Goal: Task Accomplishment & Management: Use online tool/utility

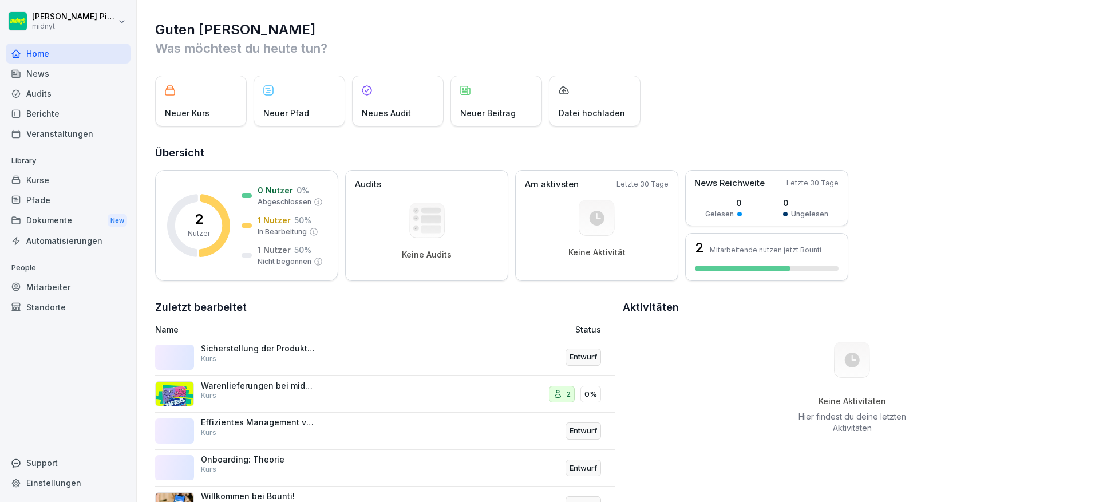
click at [72, 476] on div "Einstellungen" at bounding box center [68, 483] width 125 height 20
select select "**"
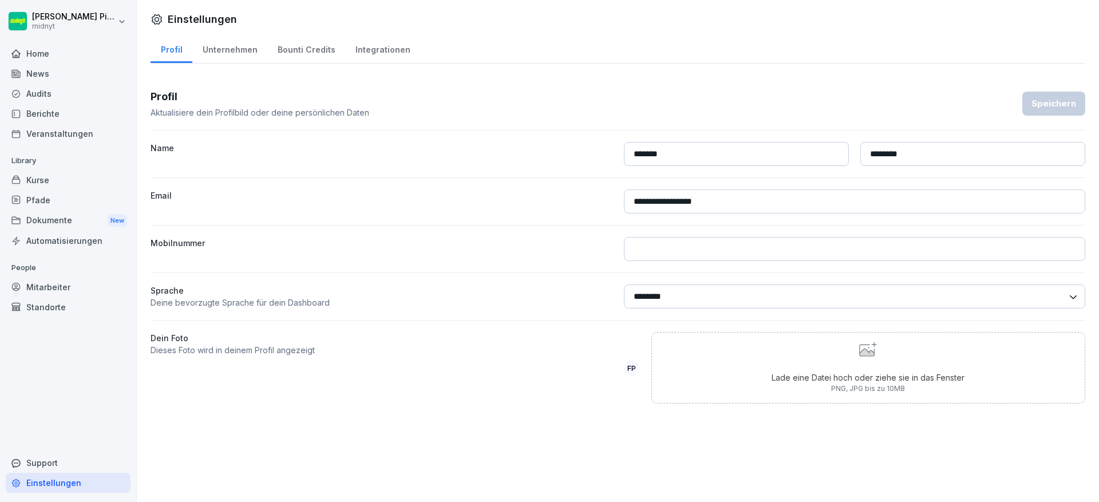
click at [65, 293] on div "Mitarbeiter" at bounding box center [68, 287] width 125 height 20
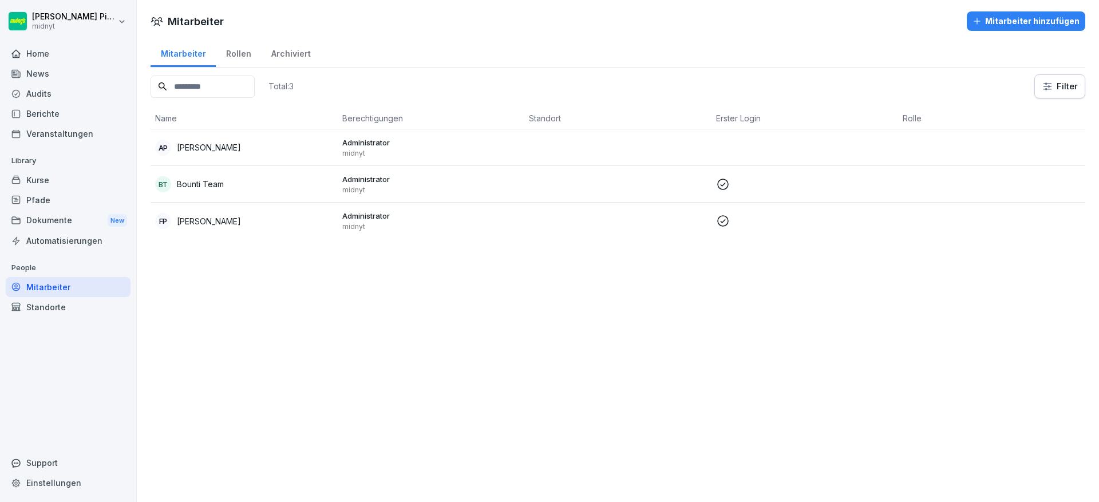
click at [717, 223] on icon at bounding box center [723, 221] width 14 height 14
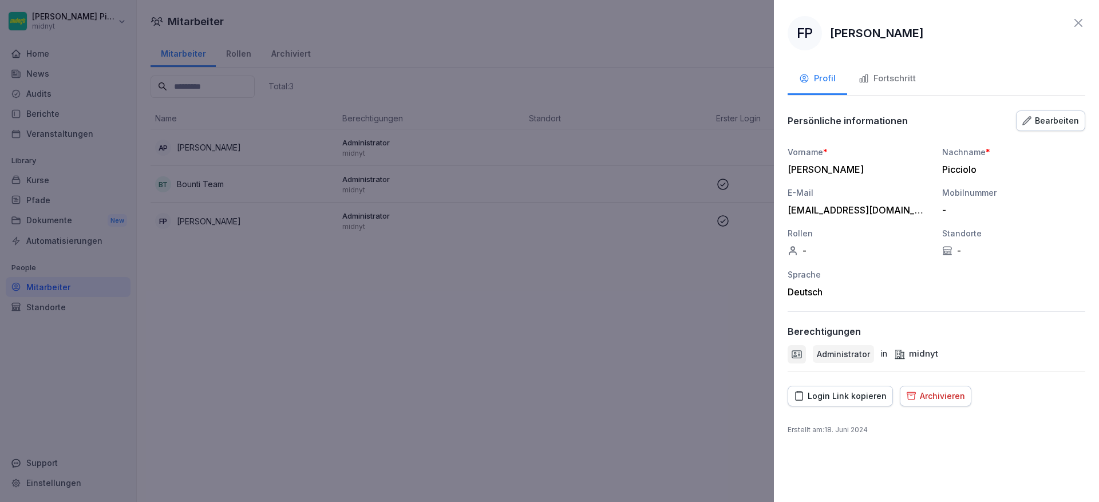
click at [900, 81] on div "Fortschritt" at bounding box center [886, 78] width 57 height 13
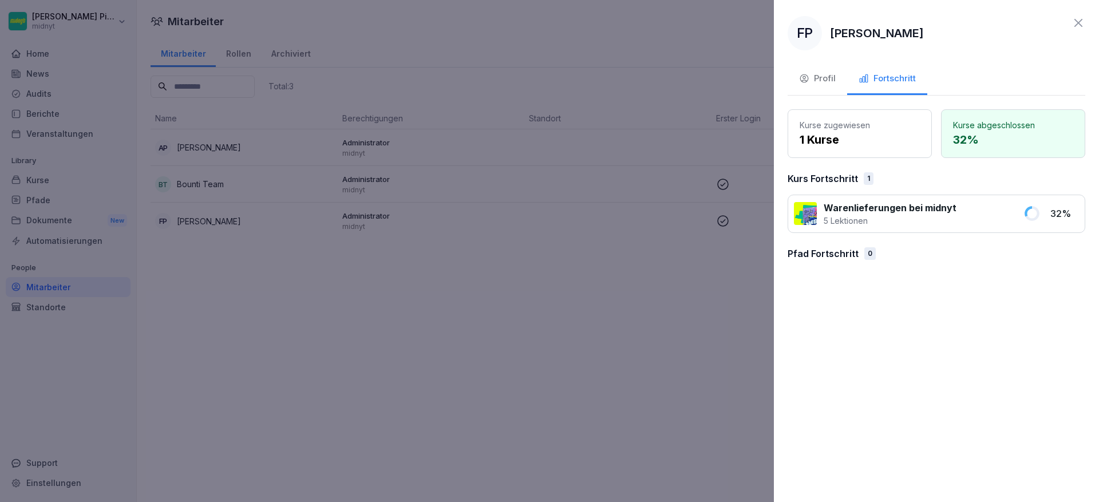
click at [821, 82] on div "Profil" at bounding box center [817, 78] width 37 height 13
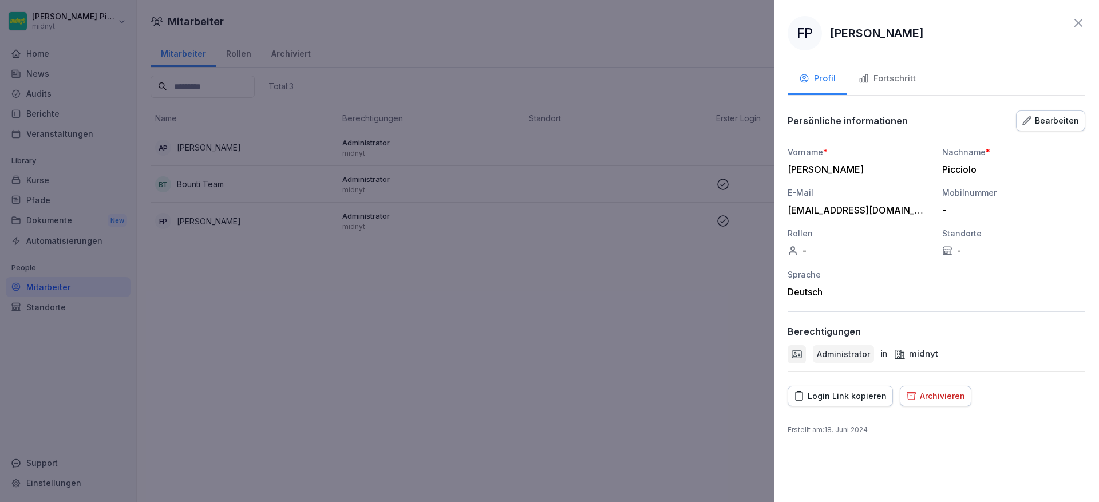
click at [1083, 23] on icon at bounding box center [1078, 23] width 14 height 14
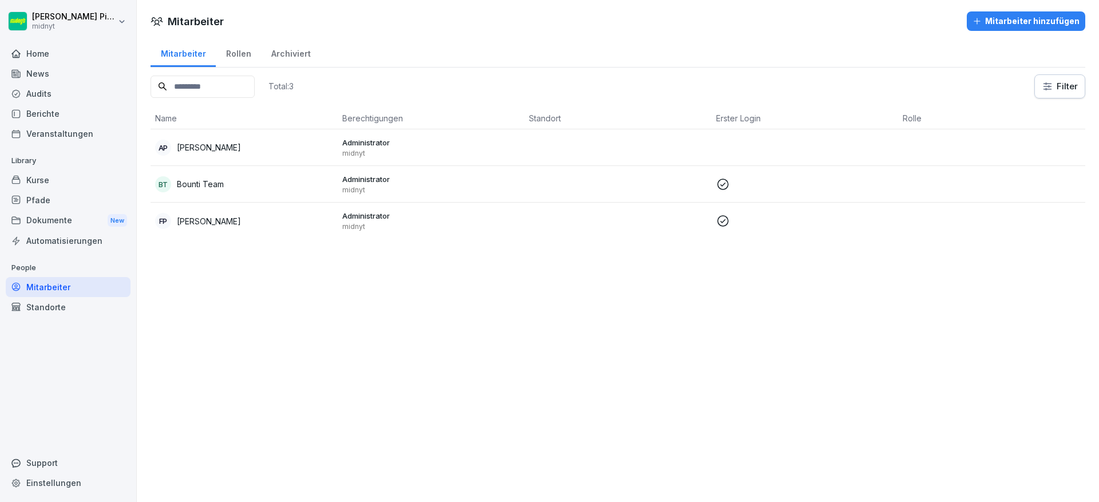
click at [1026, 17] on div "Mitarbeiter hinzufügen" at bounding box center [1025, 21] width 107 height 13
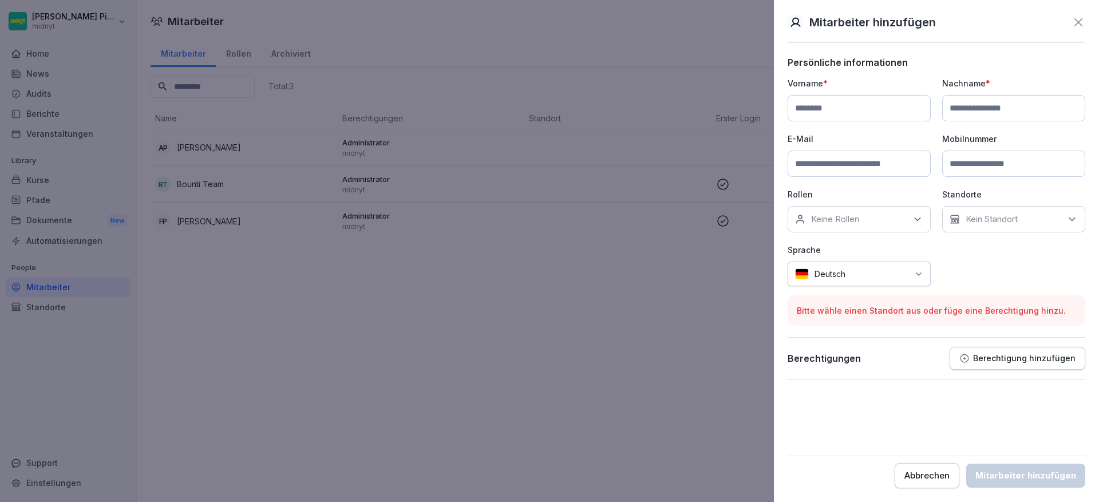
click at [569, 275] on div at bounding box center [549, 251] width 1099 height 502
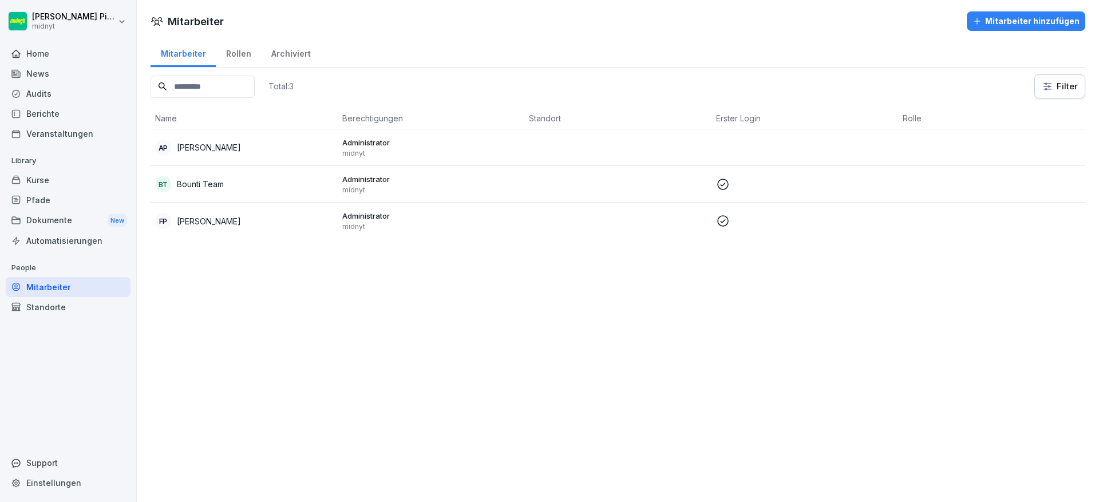
click at [294, 325] on div "Mitarbeiter Mitarbeiter hinzufügen Mitarbeiter Rollen Archiviert Total: 3 Filte…" at bounding box center [618, 251] width 962 height 502
click at [116, 307] on div "Standorte" at bounding box center [68, 307] width 125 height 20
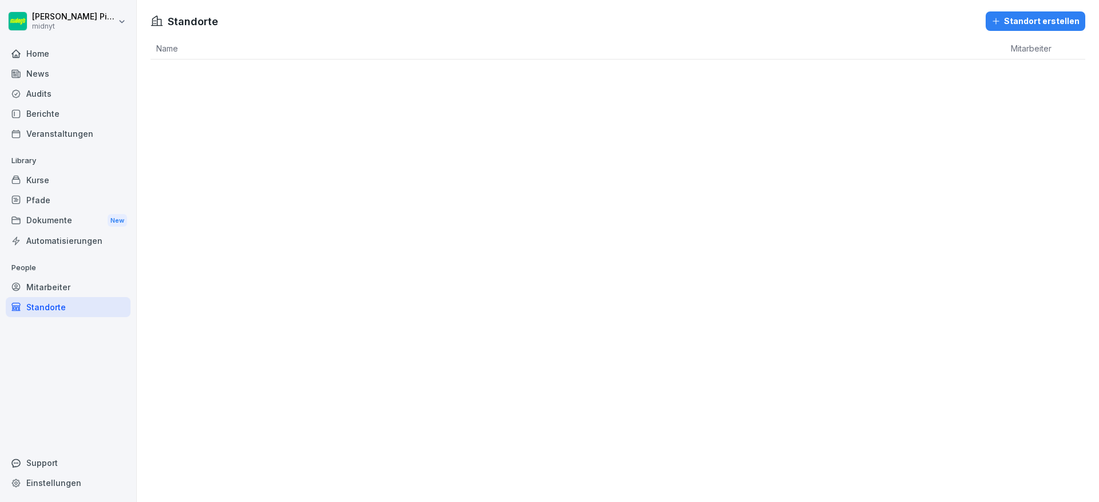
click at [56, 227] on div "Dokumente New" at bounding box center [68, 220] width 125 height 21
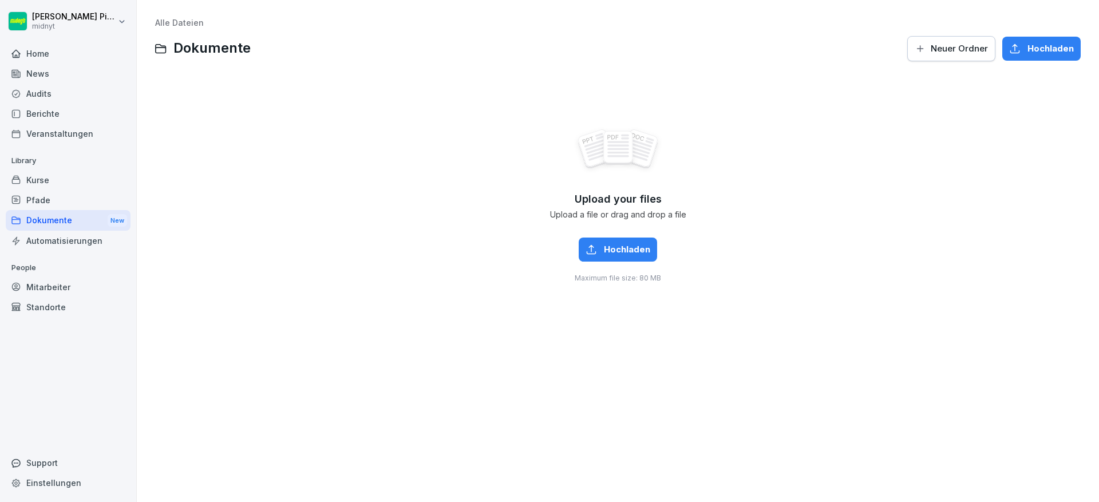
click at [52, 240] on div "Automatisierungen" at bounding box center [68, 241] width 125 height 20
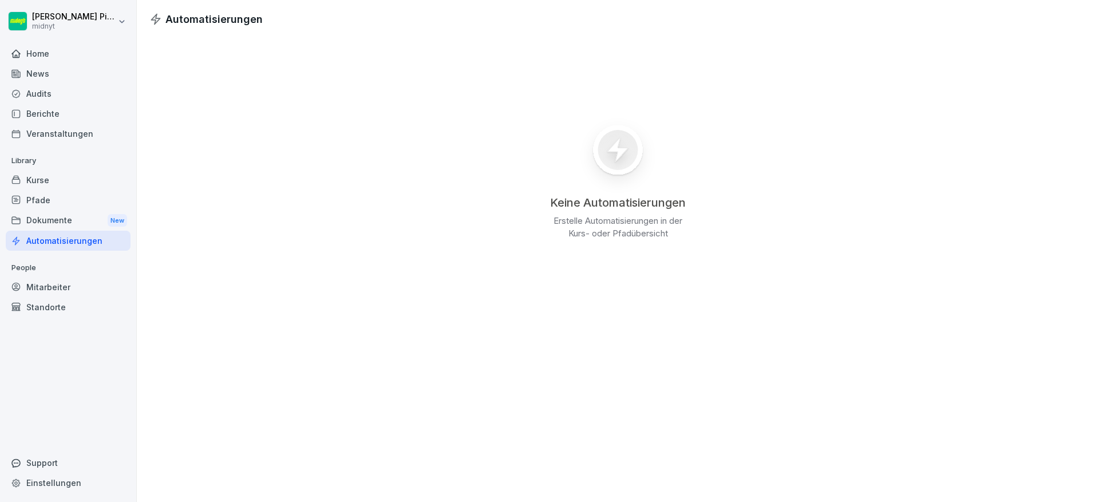
click at [61, 223] on div "Dokumente New" at bounding box center [68, 220] width 125 height 21
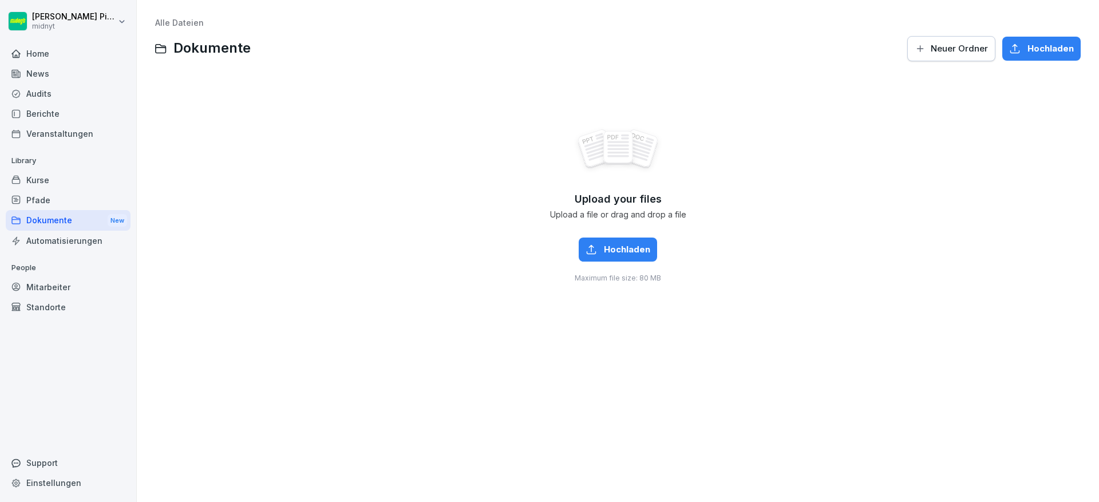
click at [57, 234] on div "Automatisierungen" at bounding box center [68, 241] width 125 height 20
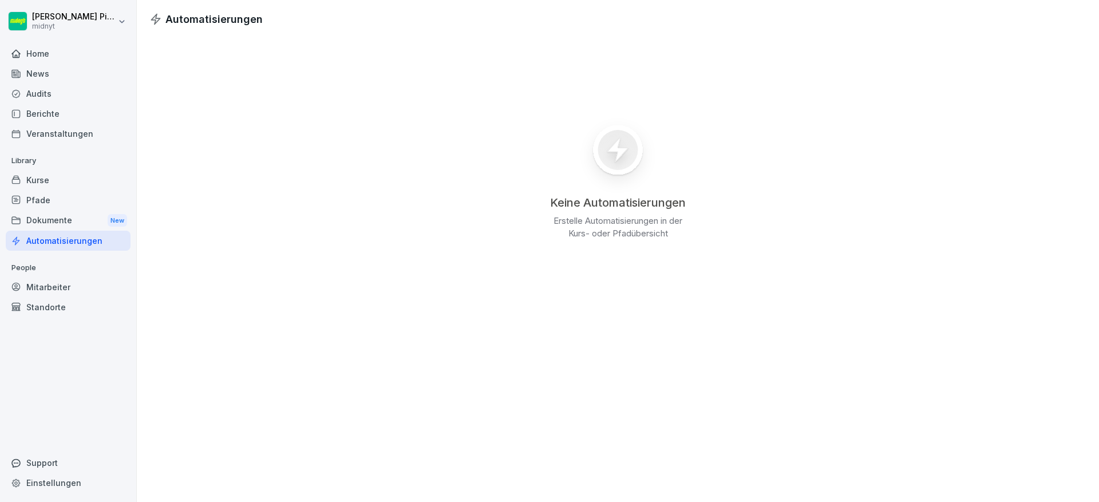
click at [46, 190] on div "Pfade" at bounding box center [68, 200] width 125 height 20
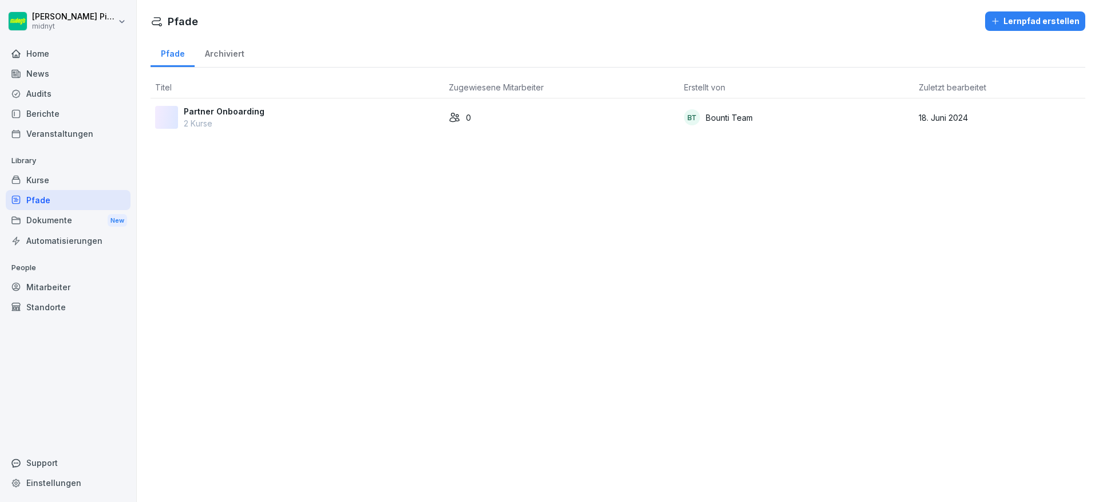
click at [64, 184] on div "Kurse" at bounding box center [68, 180] width 125 height 20
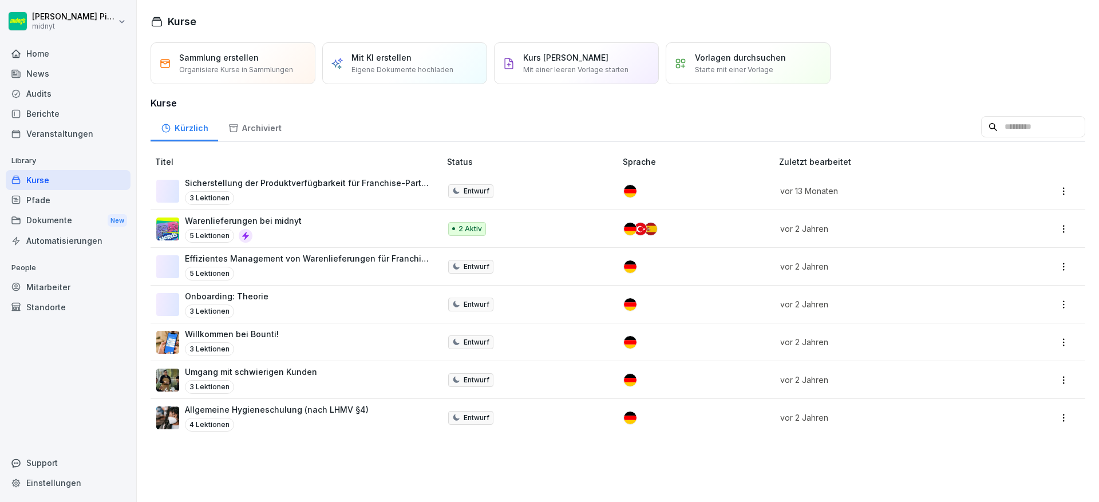
click at [58, 136] on div "Veranstaltungen" at bounding box center [68, 134] width 125 height 20
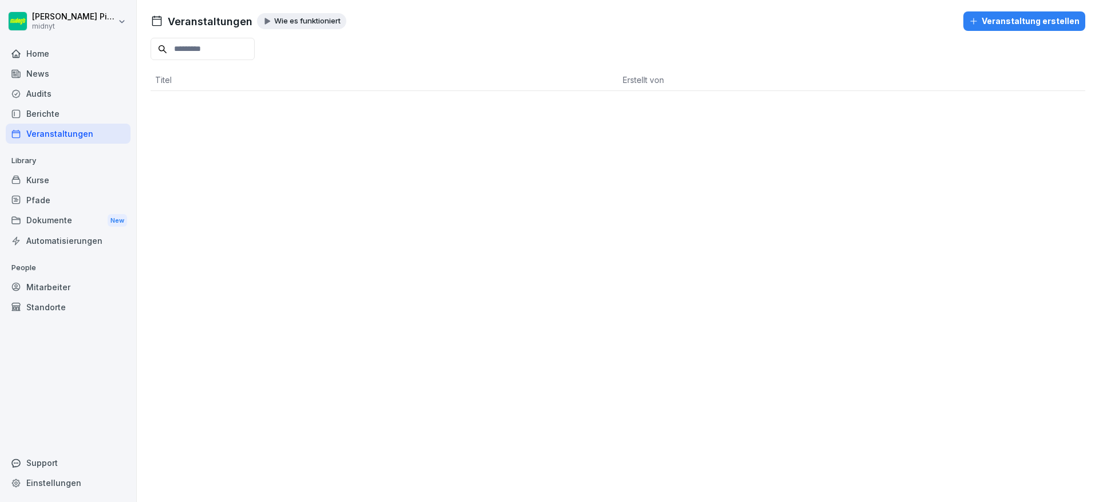
click at [65, 105] on div "Berichte" at bounding box center [68, 114] width 125 height 20
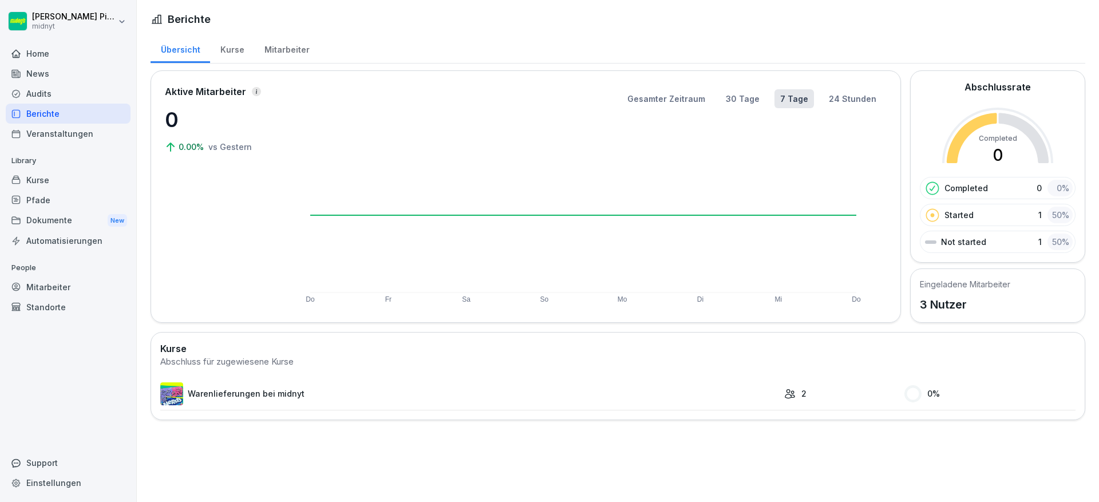
click at [69, 100] on div "Audits" at bounding box center [68, 94] width 125 height 20
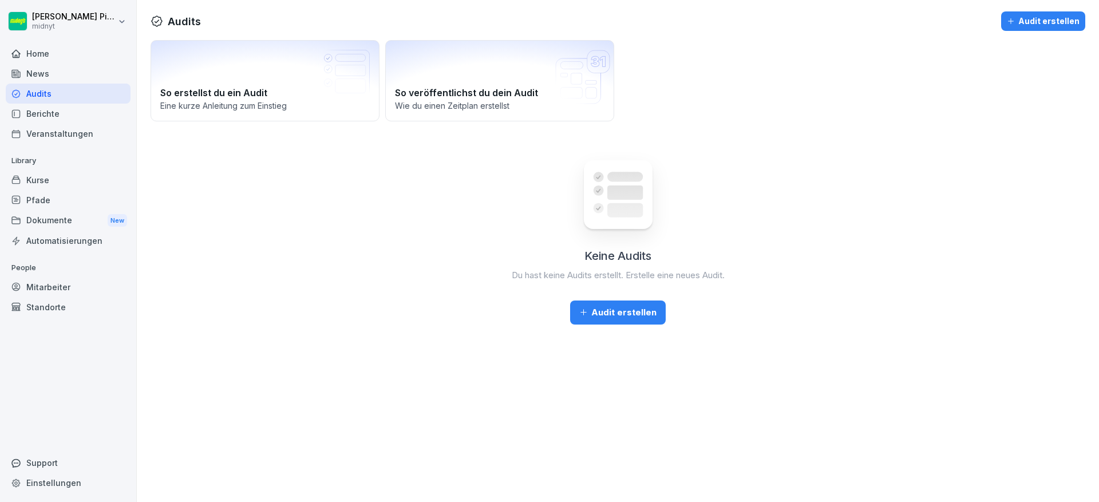
click at [81, 54] on div "Home" at bounding box center [68, 53] width 125 height 20
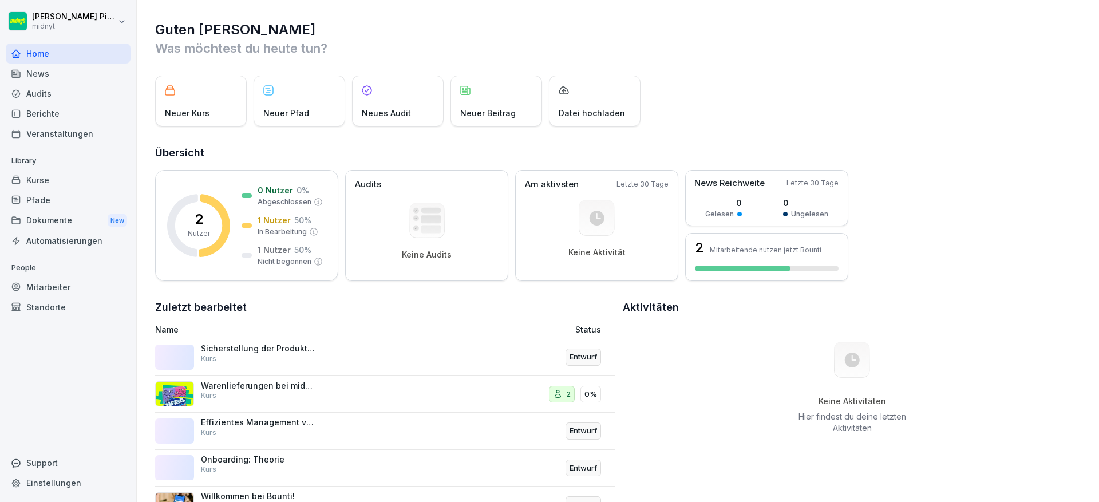
click at [74, 70] on div "News" at bounding box center [68, 74] width 125 height 20
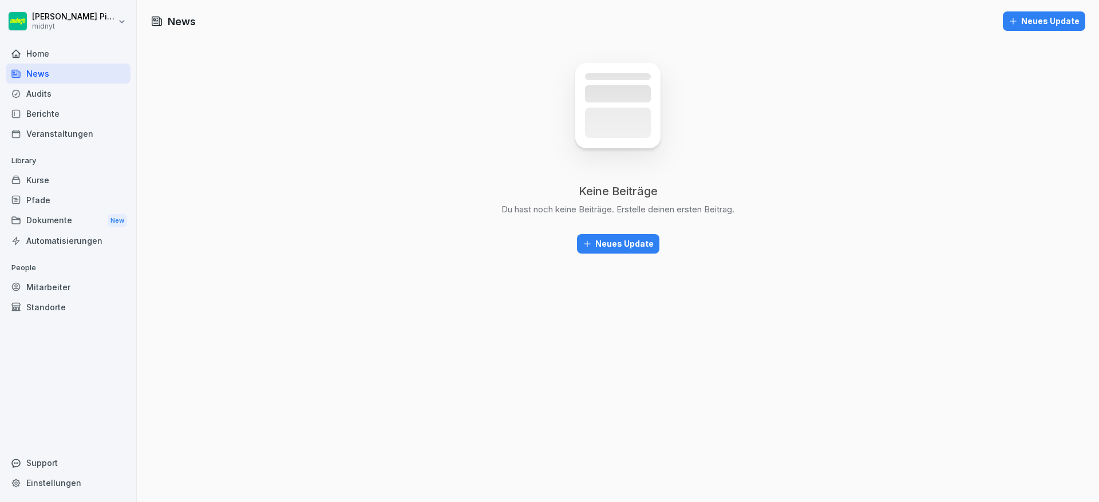
click at [81, 59] on div "Home" at bounding box center [68, 53] width 125 height 20
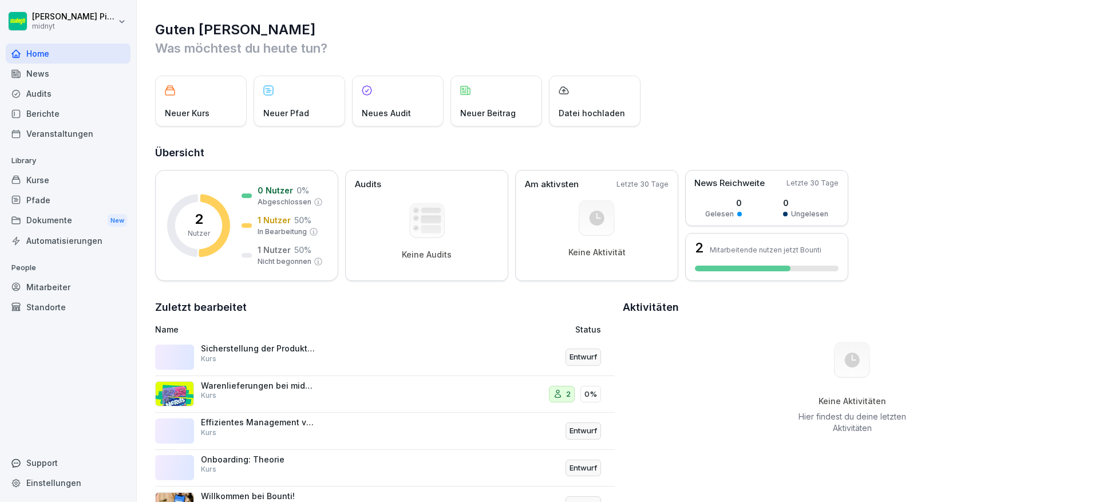
click at [82, 457] on div "Support" at bounding box center [68, 463] width 125 height 20
click at [67, 482] on div "Einstellungen" at bounding box center [68, 483] width 125 height 20
select select "**"
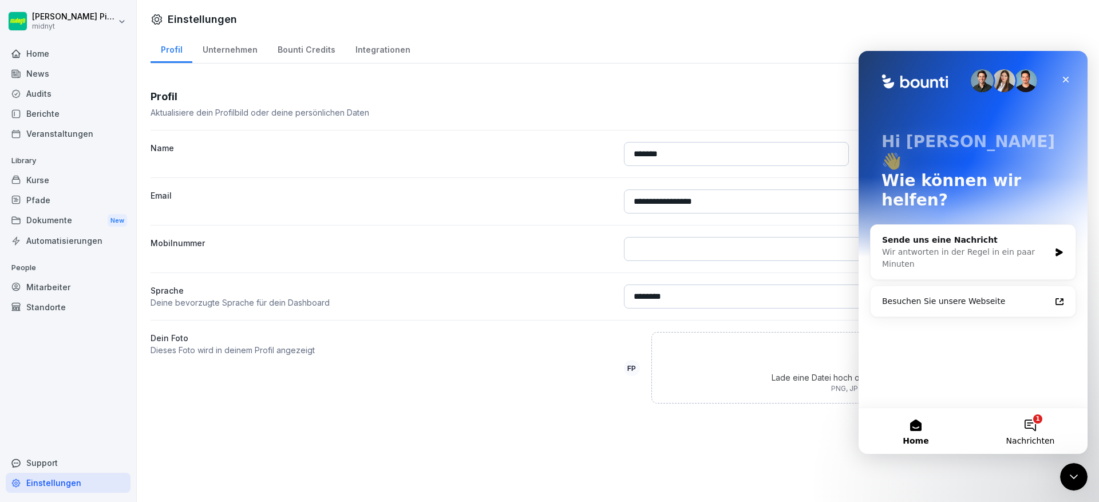
click at [1005, 418] on button "1 Nachrichten" at bounding box center [1030, 431] width 114 height 46
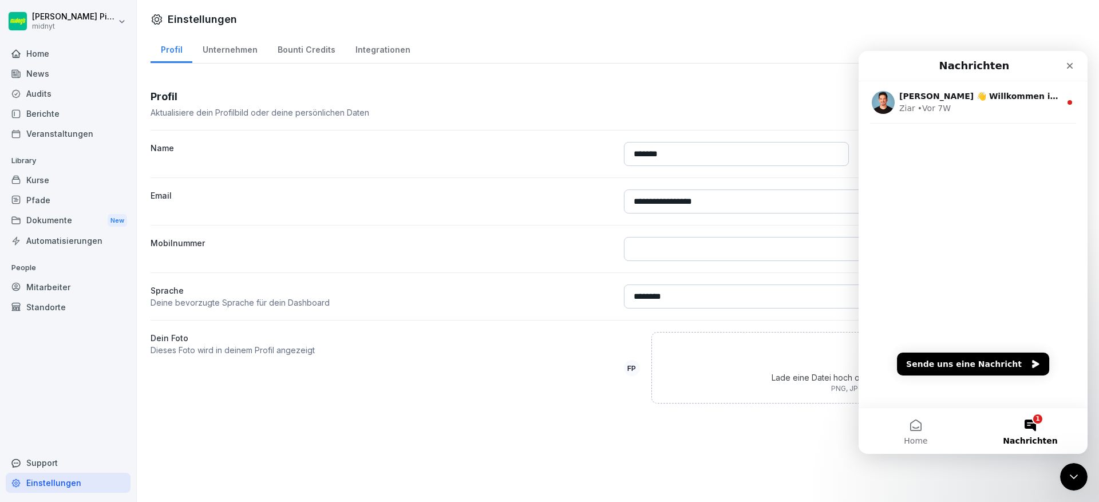
click at [1087, 31] on div "**********" at bounding box center [618, 216] width 962 height 433
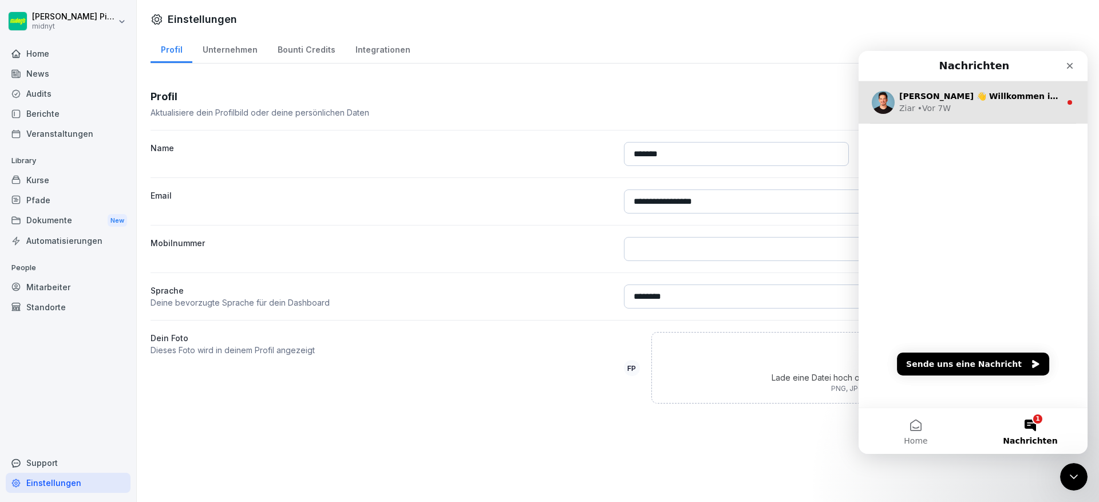
click at [1036, 118] on div "Hallo Fabiano 👋 Willkommen in Bounti 🙌 Schaue dich um! Wenn du Fragen hast, ant…" at bounding box center [972, 102] width 229 height 42
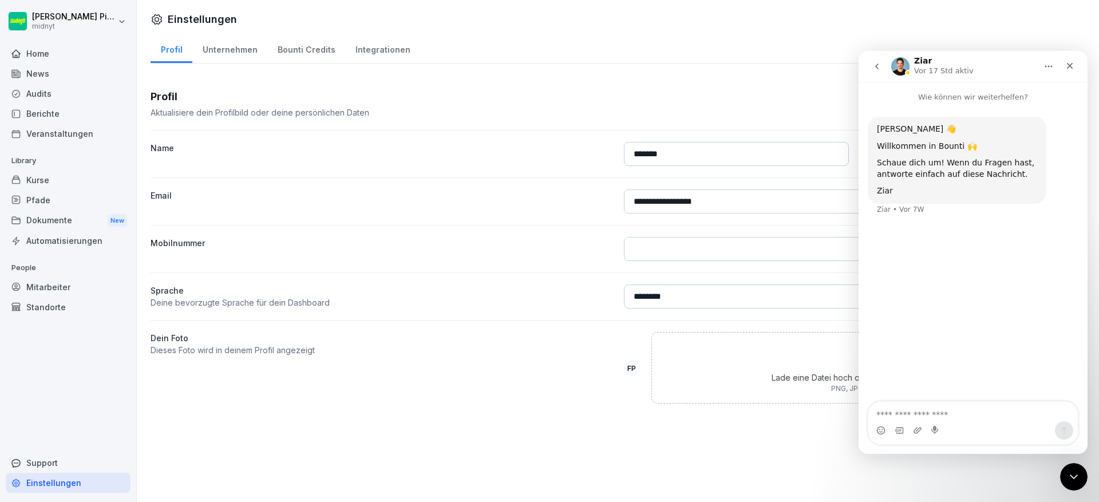
click at [826, 68] on div "**********" at bounding box center [618, 216] width 962 height 433
click at [1067, 65] on icon "Schließen" at bounding box center [1069, 65] width 9 height 9
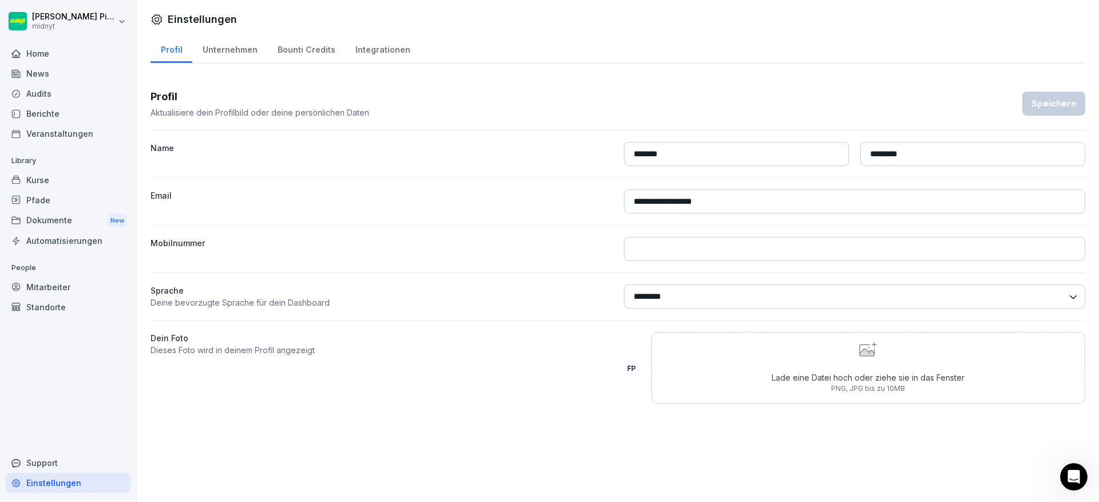
click at [96, 69] on div "News" at bounding box center [68, 74] width 125 height 20
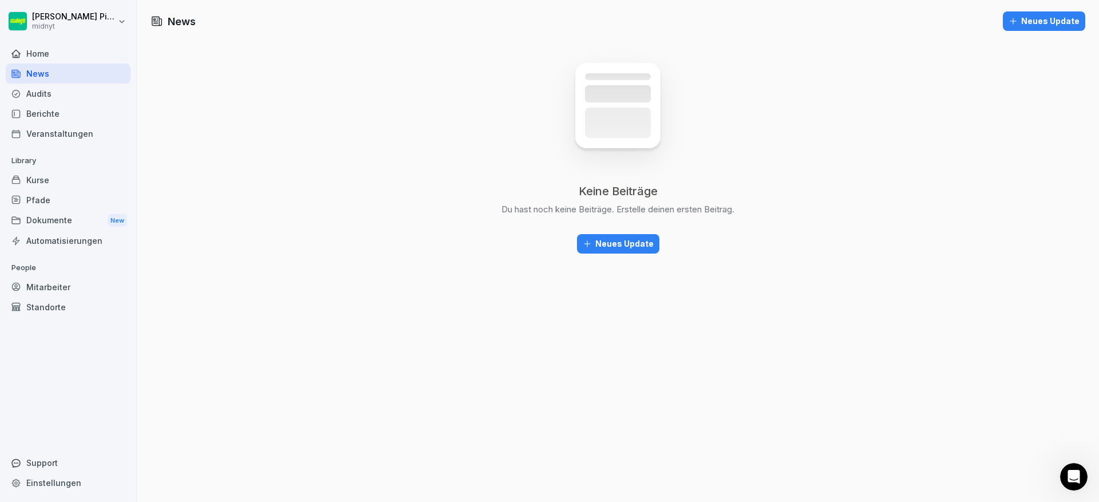
click at [85, 73] on div "News" at bounding box center [68, 74] width 125 height 20
click at [76, 104] on div "Berichte" at bounding box center [68, 114] width 125 height 20
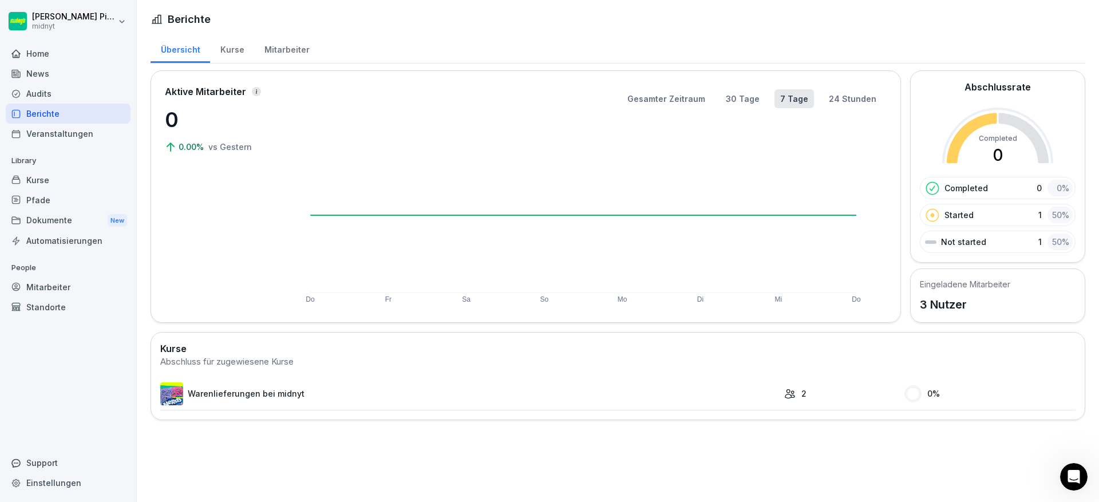
click at [70, 176] on div "Kurse" at bounding box center [68, 180] width 125 height 20
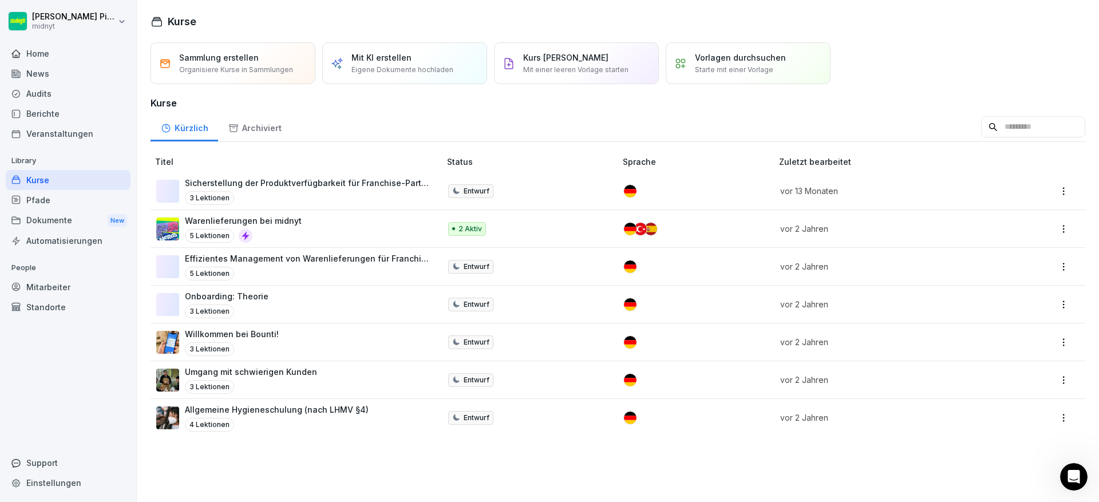
click at [74, 200] on div "Pfade" at bounding box center [68, 200] width 125 height 20
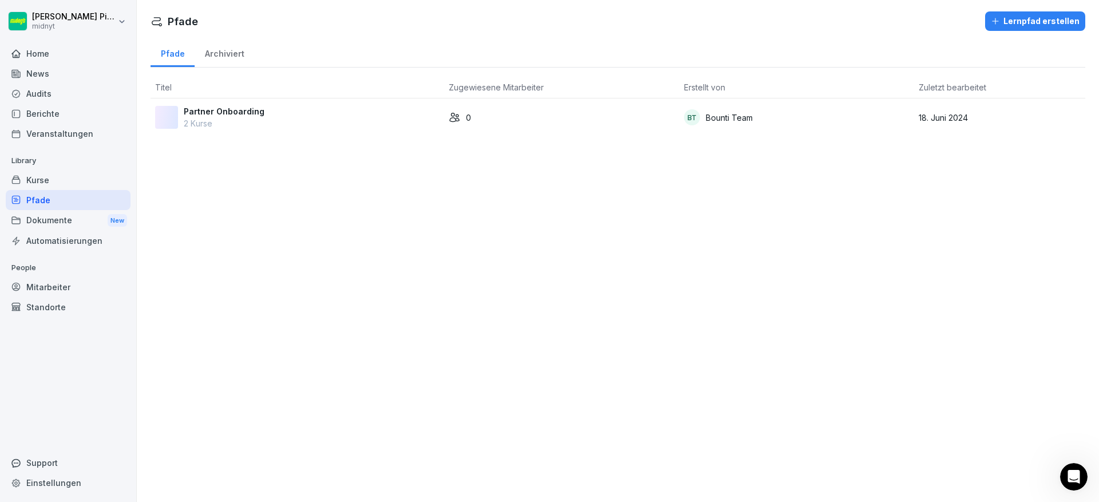
click at [71, 215] on div "Dokumente New" at bounding box center [68, 220] width 125 height 21
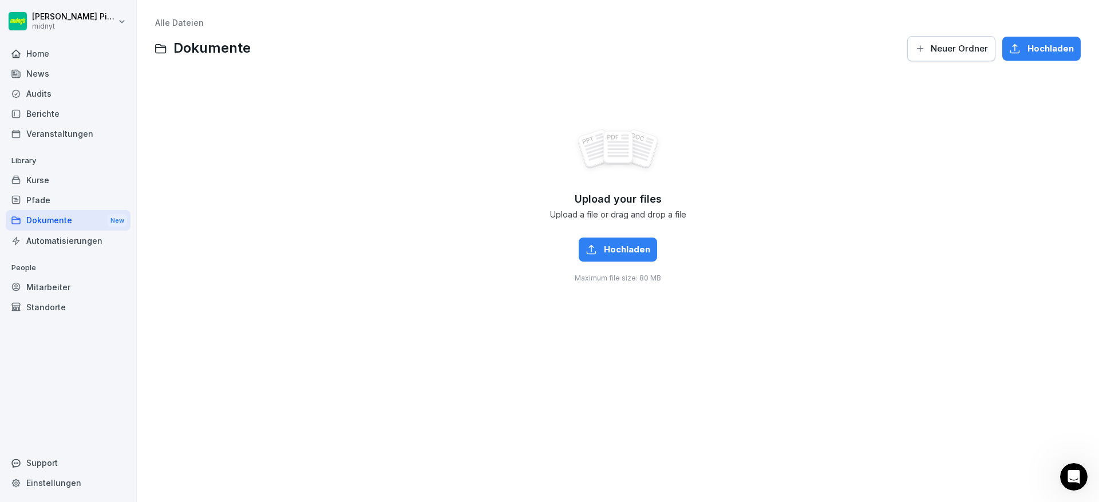
click at [66, 203] on div "Pfade" at bounding box center [68, 200] width 125 height 20
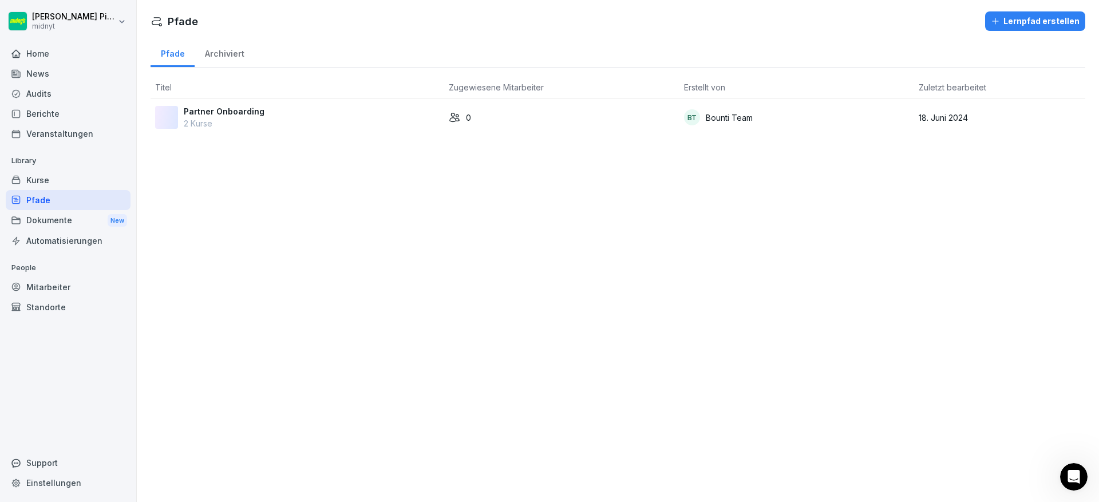
click at [62, 241] on div "Automatisierungen" at bounding box center [68, 241] width 125 height 20
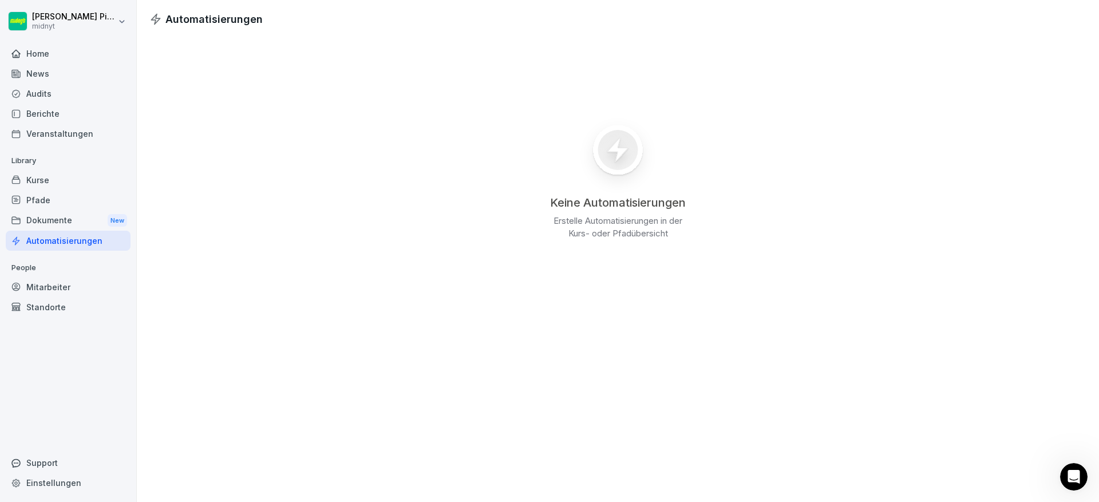
click at [63, 186] on div "Kurse" at bounding box center [68, 180] width 125 height 20
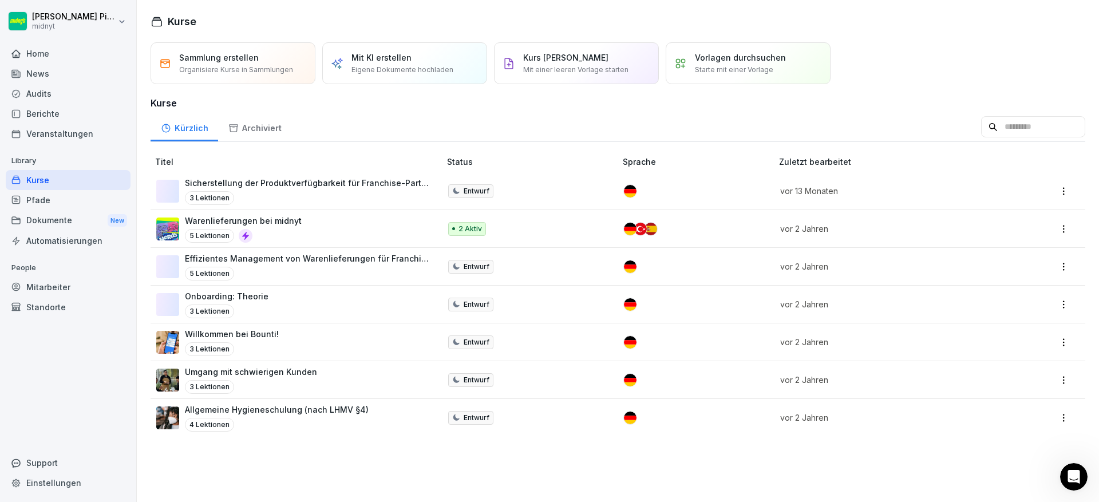
click at [533, 71] on p "Mit einer leeren Vorlage starten" at bounding box center [575, 70] width 105 height 10
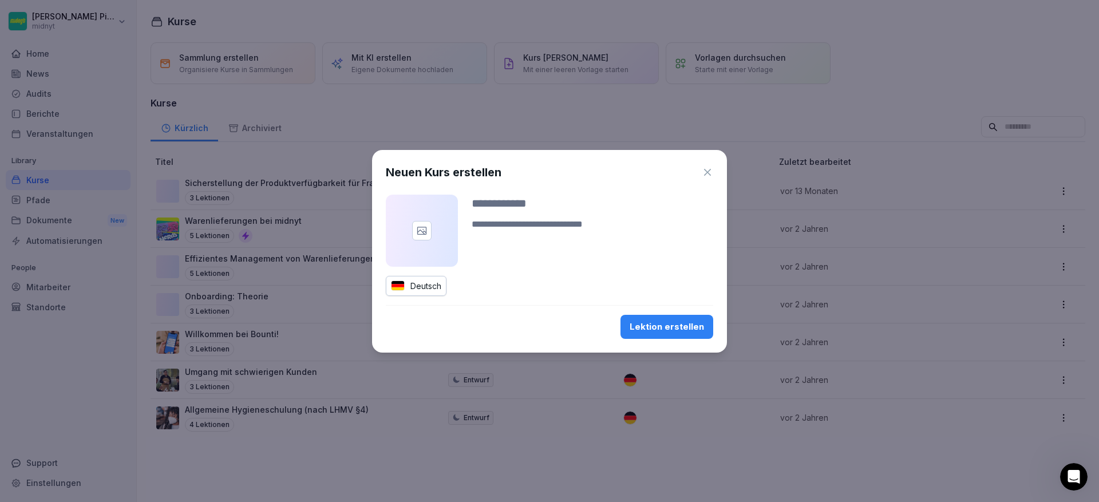
click at [707, 173] on icon "button" at bounding box center [707, 172] width 11 height 11
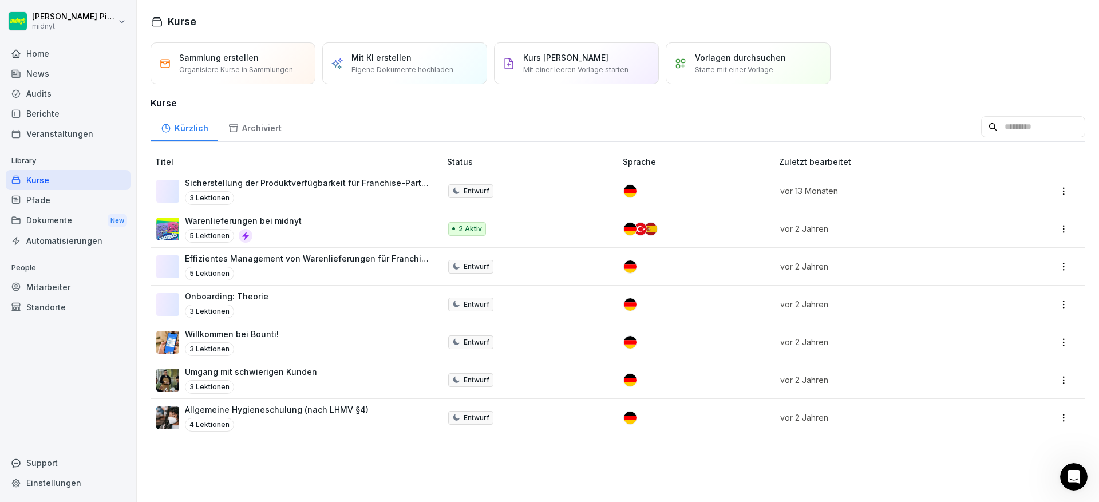
click at [323, 194] on div "3 Lektionen" at bounding box center [307, 198] width 244 height 14
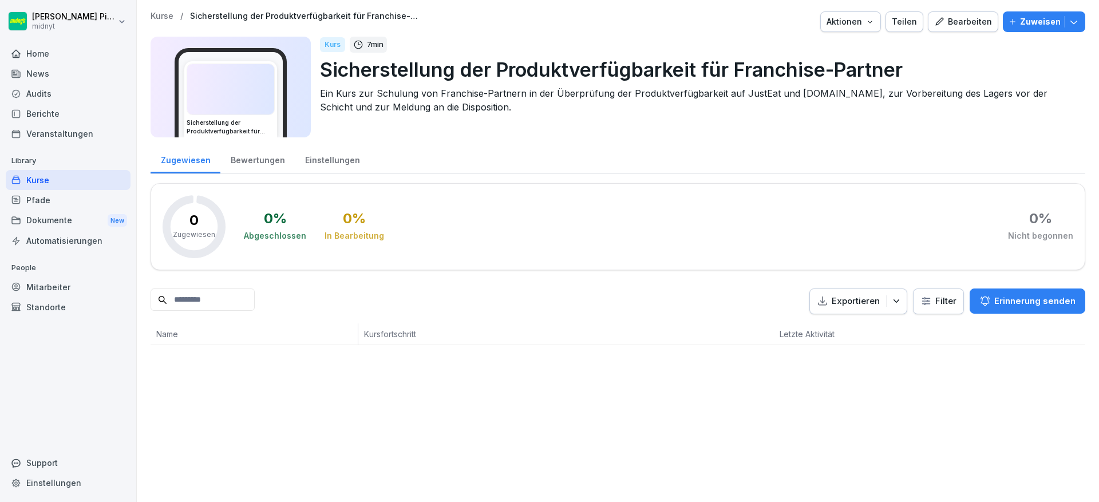
click at [959, 21] on div "Bearbeiten" at bounding box center [963, 21] width 58 height 13
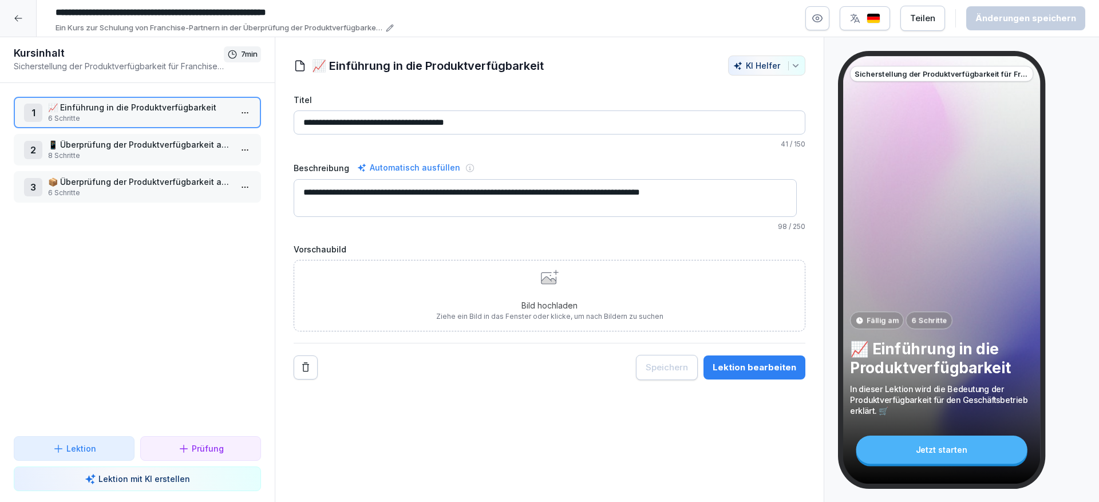
click at [14, 23] on div at bounding box center [18, 18] width 37 height 37
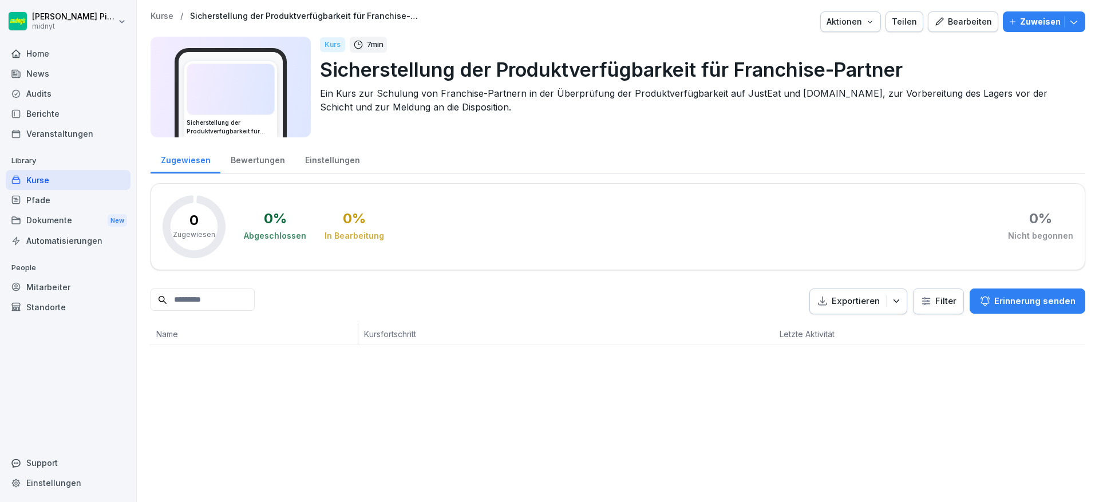
click at [92, 171] on div "Kurse" at bounding box center [68, 180] width 125 height 20
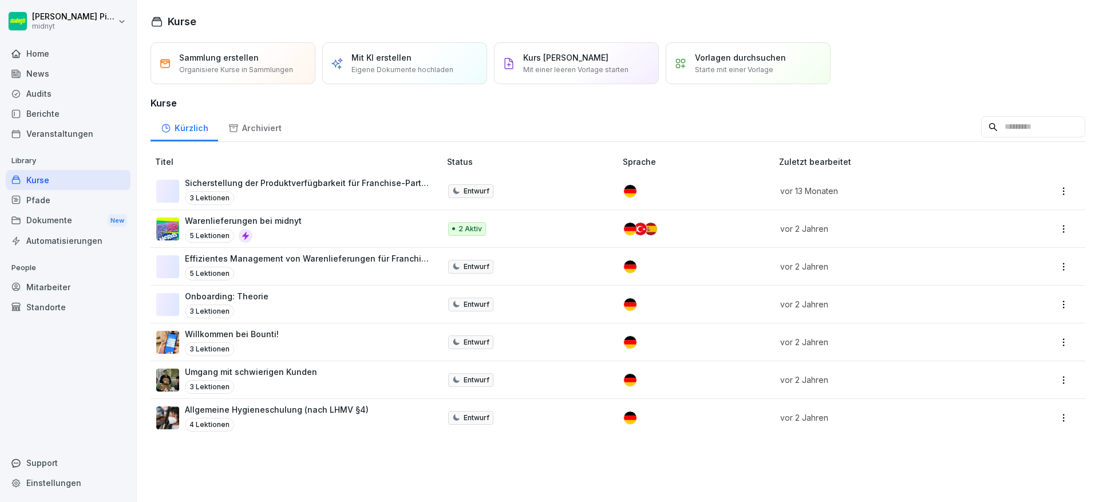
click at [425, 61] on div "Mit KI erstellen Eigene Dokumente hochladen" at bounding box center [402, 63] width 102 height 23
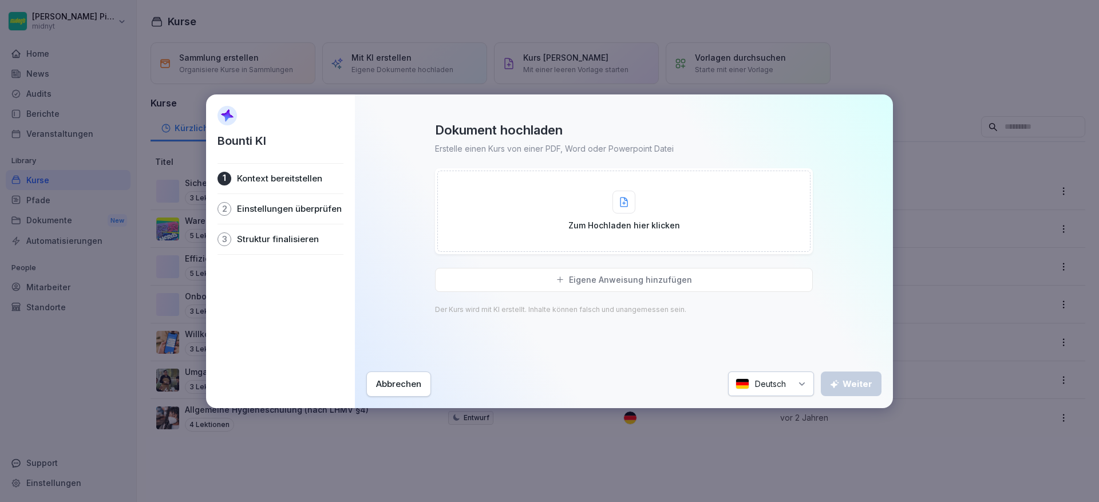
click at [383, 386] on div "Abbrechen" at bounding box center [398, 384] width 45 height 13
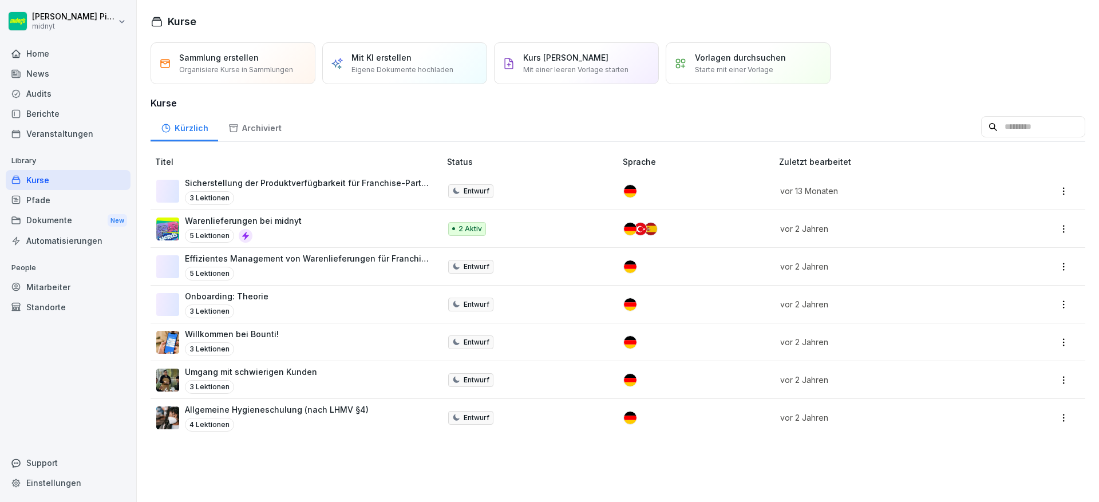
click at [407, 66] on p "Eigene Dokumente hochladen" at bounding box center [402, 70] width 102 height 10
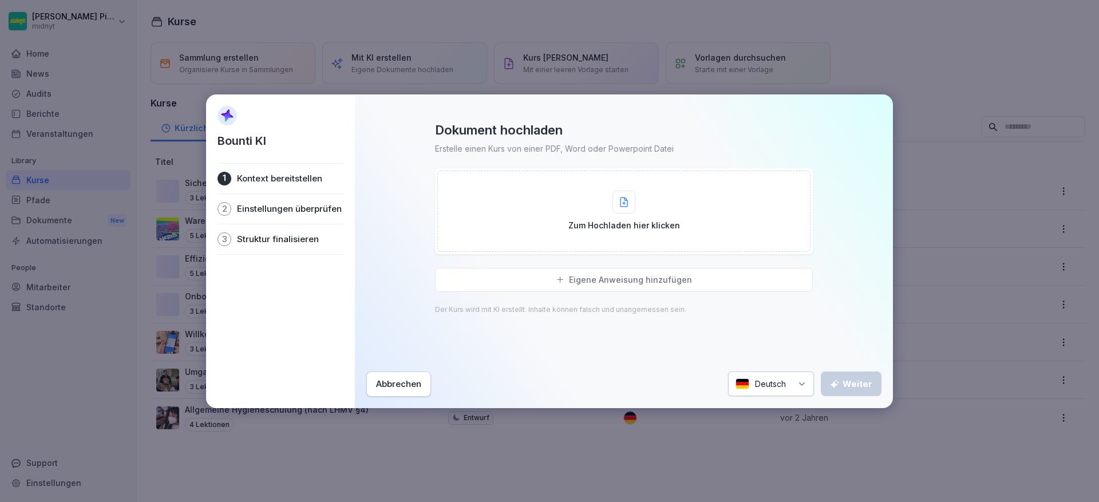
click at [387, 388] on div "Abbrechen" at bounding box center [398, 384] width 45 height 13
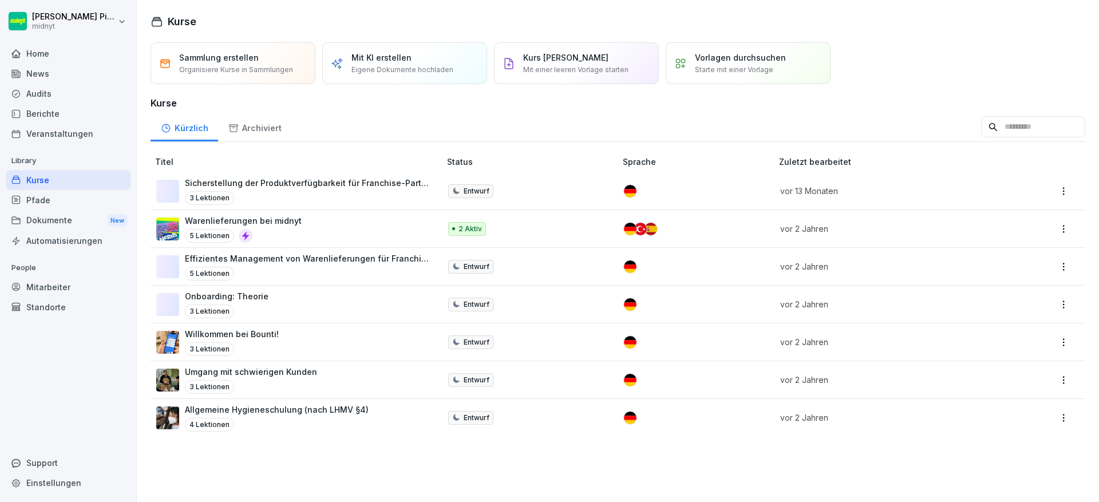
click at [587, 73] on p "Mit einer leeren Vorlage starten" at bounding box center [575, 70] width 105 height 10
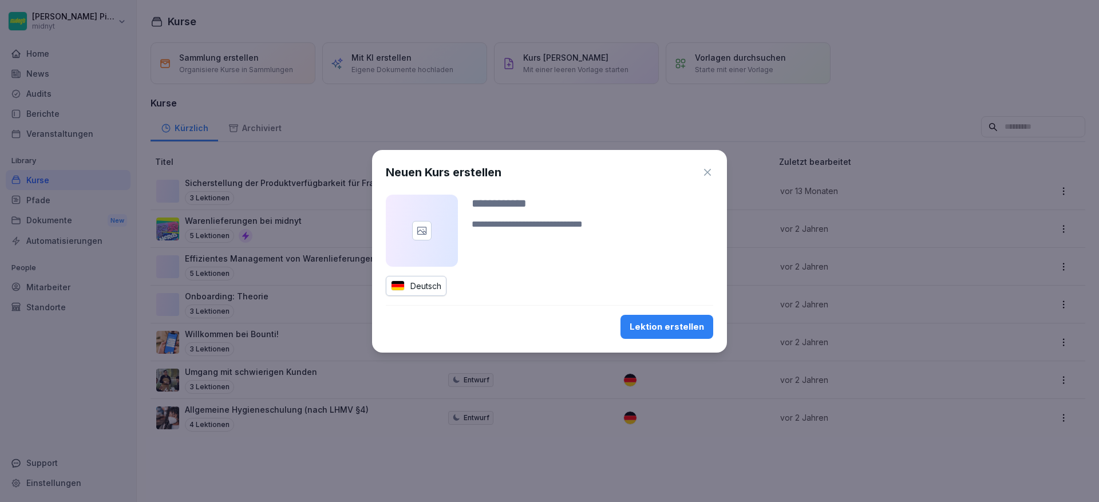
click at [663, 321] on div "Lektion erstellen" at bounding box center [667, 327] width 74 height 13
click at [519, 202] on input at bounding box center [593, 203] width 242 height 17
type input "****"
click at [664, 312] on div "Neuen Kurs erstellen **** Deutsch Lektion erstellen" at bounding box center [549, 251] width 355 height 203
click at [659, 321] on div "Lektion erstellen" at bounding box center [667, 327] width 74 height 13
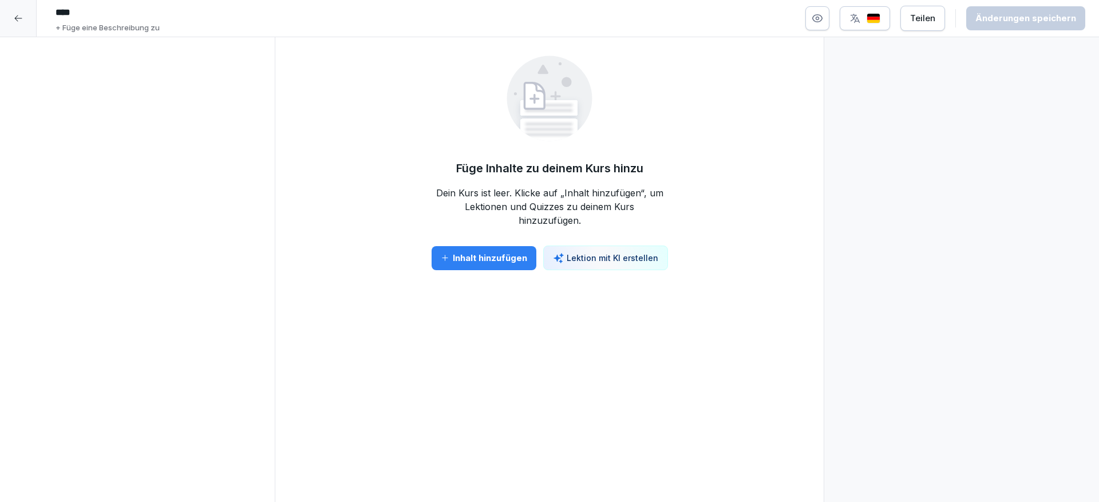
click at [448, 270] on div "Inhalt hinzufügen Lektion mit KI erstellen" at bounding box center [550, 258] width 236 height 25
click at [488, 259] on div "Inhalt hinzufügen" at bounding box center [484, 258] width 86 height 13
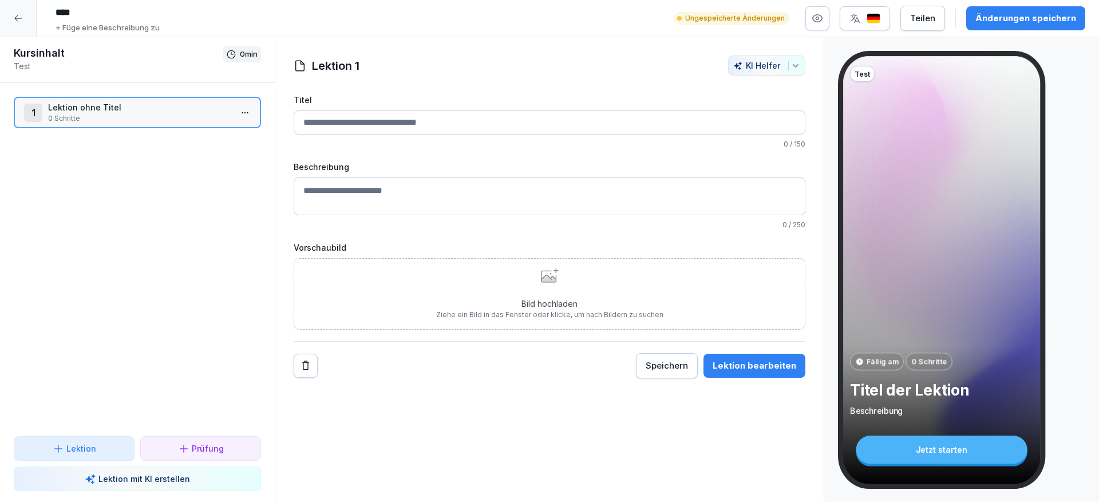
click at [803, 64] on div "Lektion 1 [PERSON_NAME] Titel 0 / 150 Beschreibung 0 / 250 Vorschaubild Bild ho…" at bounding box center [549, 217] width 548 height 323
click at [791, 70] on icon "button" at bounding box center [795, 65] width 9 height 9
click at [175, 473] on p "Lektion mit KI erstellen" at bounding box center [144, 479] width 92 height 12
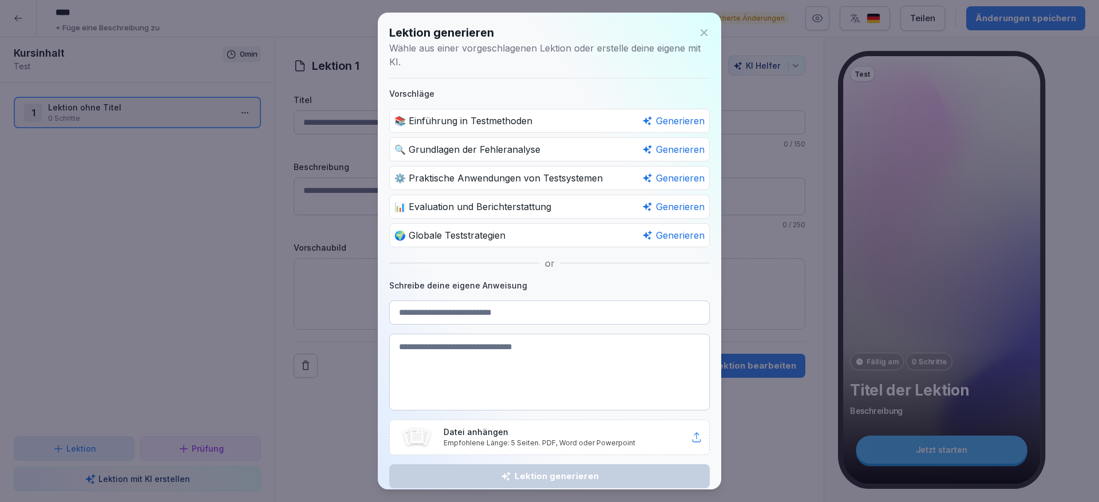
scroll to position [10, 0]
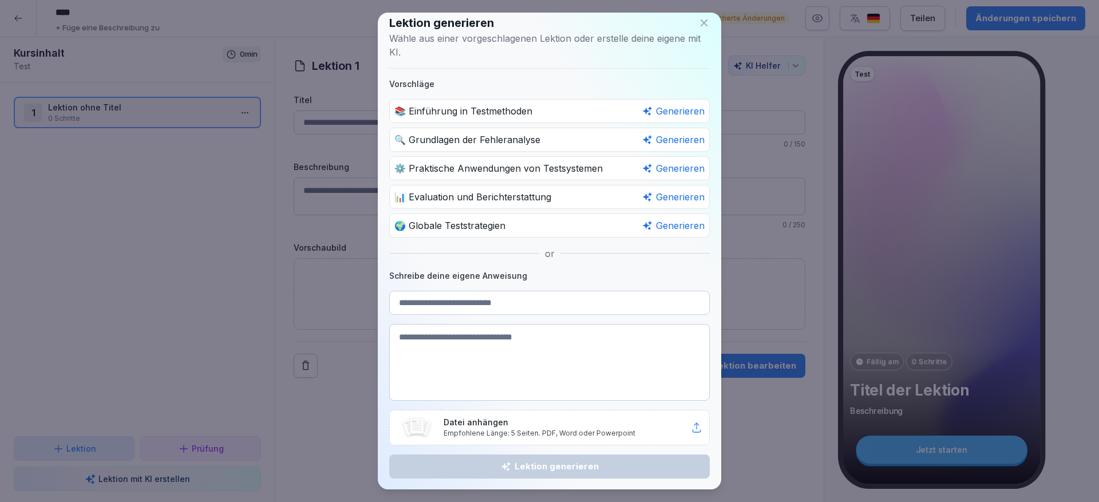
click at [698, 25] on icon at bounding box center [703, 22] width 11 height 11
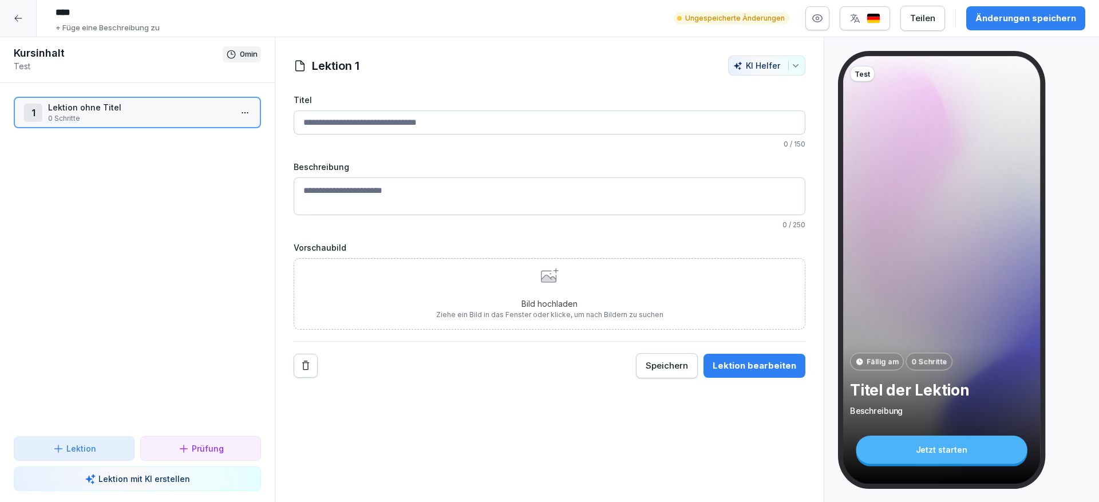
click at [34, 15] on div at bounding box center [18, 18] width 37 height 37
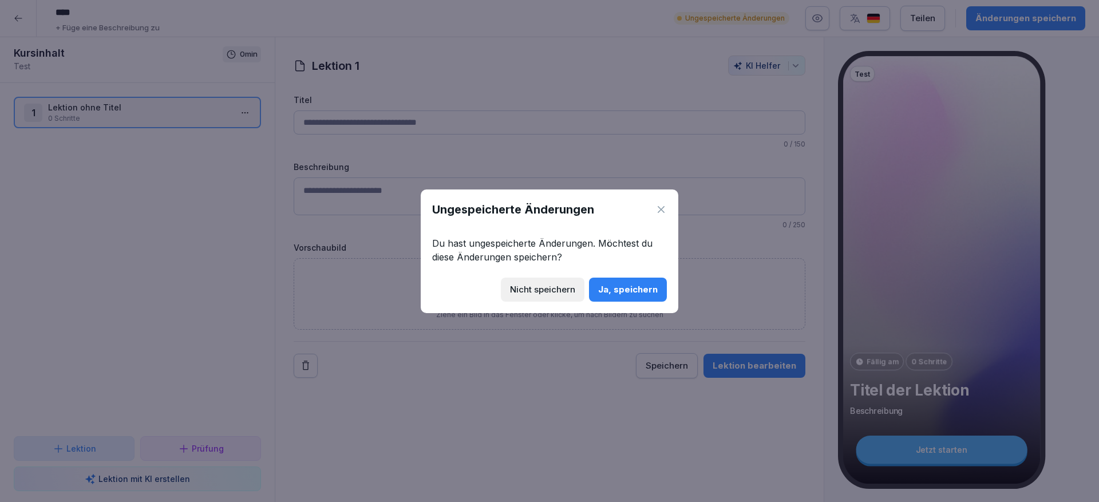
click at [615, 301] on button "Ja, speichern" at bounding box center [628, 290] width 78 height 24
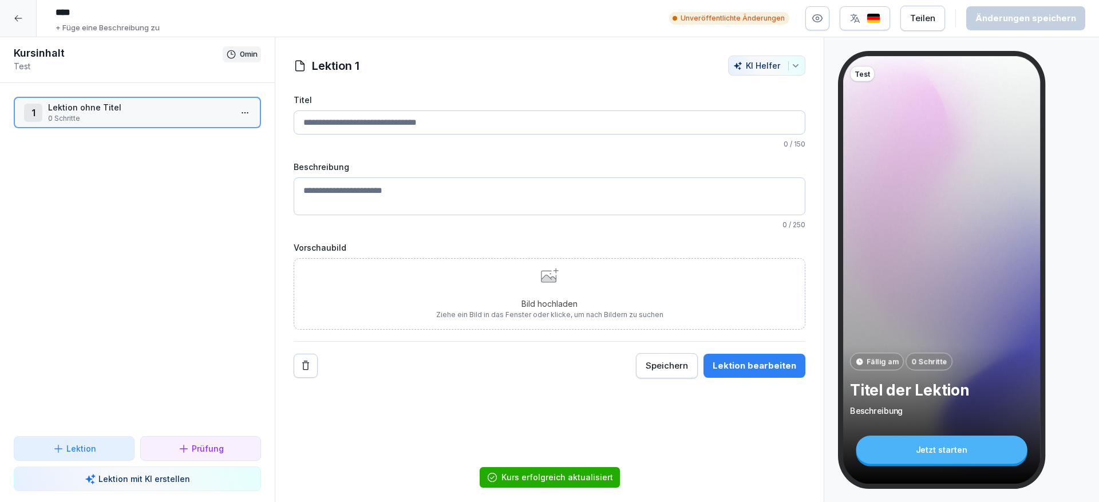
click at [37, 18] on div "**** + Füge eine Beschreibung zu Unveröffentlichte Änderungen Teilen Änderungen…" at bounding box center [549, 18] width 1099 height 37
click at [25, 16] on div at bounding box center [18, 18] width 37 height 37
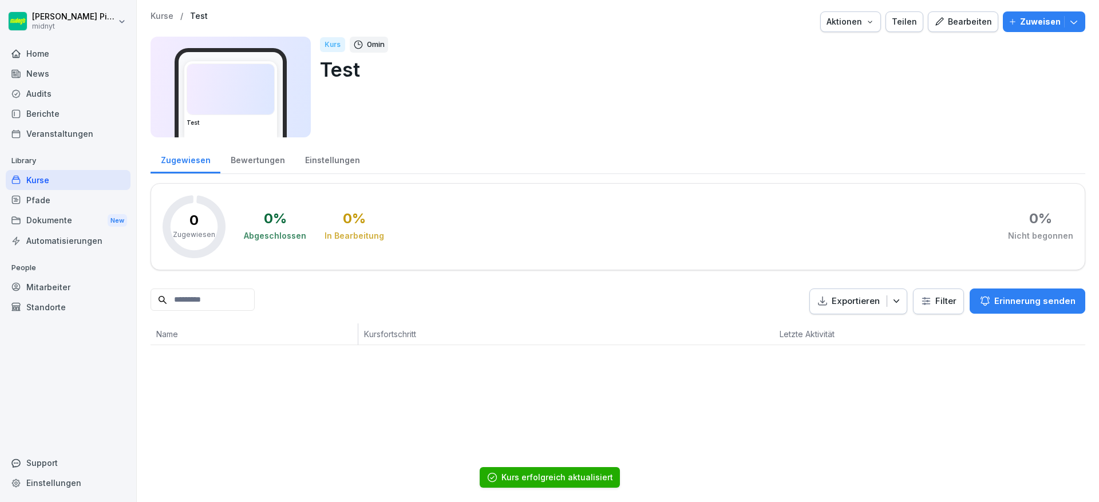
click at [19, 18] on html "[PERSON_NAME] midnyt Home News Audits Berichte Veranstaltungen Library Kurse Pf…" at bounding box center [549, 251] width 1099 height 502
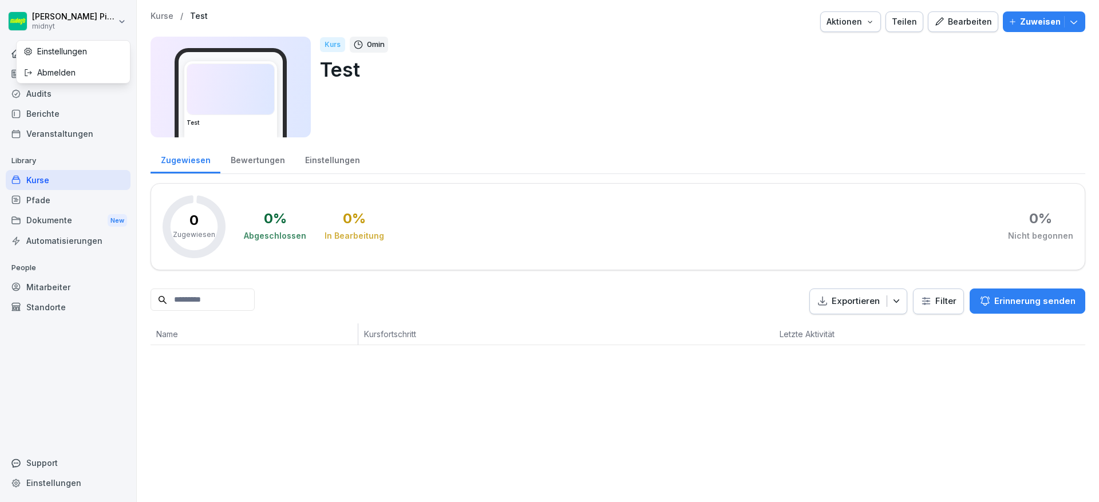
click at [70, 283] on html "[PERSON_NAME] midnyt Home News Audits Berichte Veranstaltungen Library Kurse Pf…" at bounding box center [549, 251] width 1099 height 502
click at [70, 283] on div "Mitarbeiter" at bounding box center [68, 287] width 125 height 20
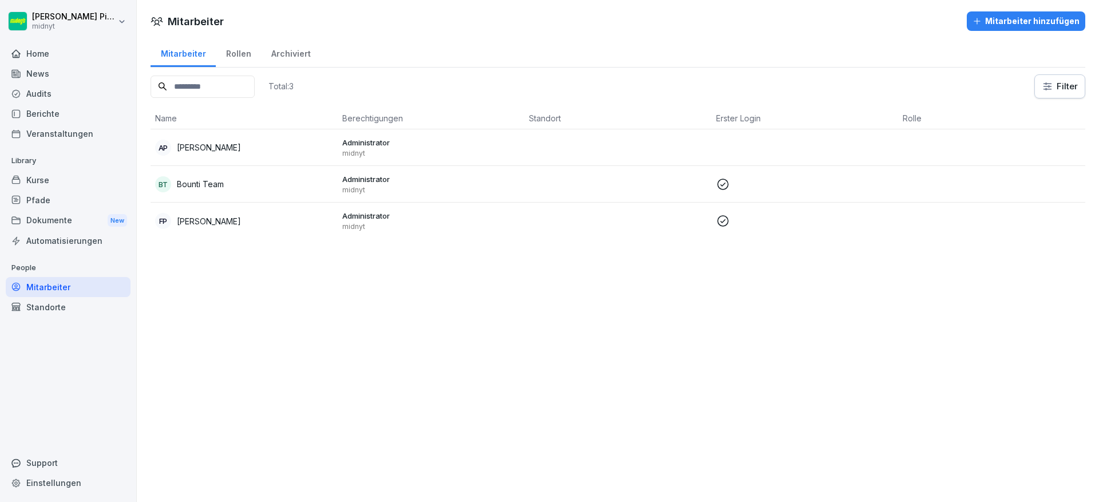
click at [991, 26] on div "Mitarbeiter hinzufügen" at bounding box center [1025, 21] width 107 height 13
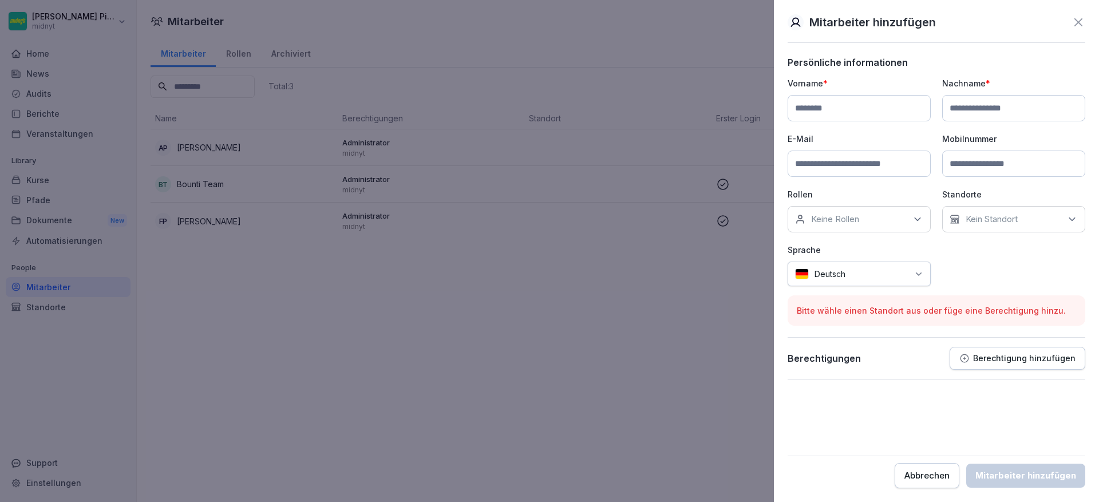
click at [837, 215] on p "Keine Rollen" at bounding box center [835, 218] width 48 height 11
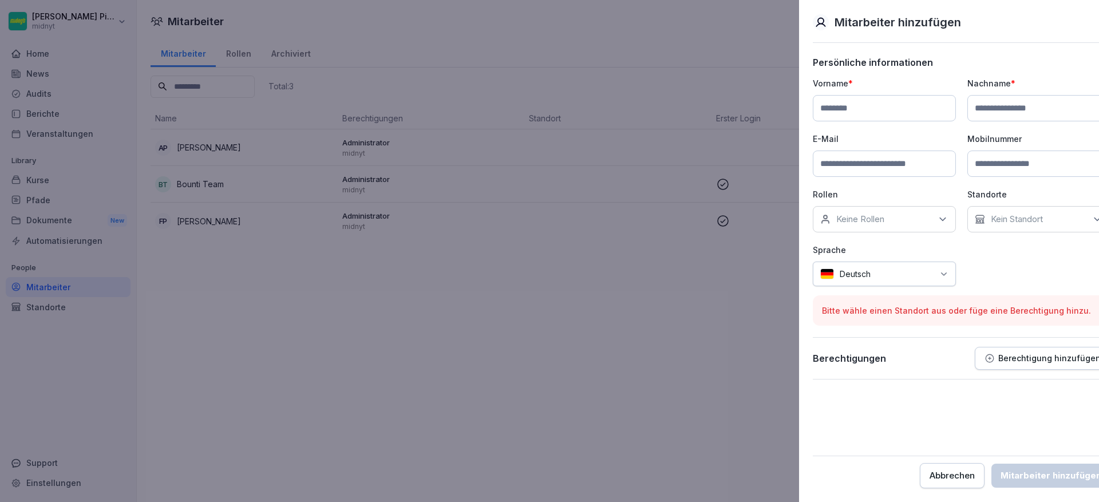
click at [701, 297] on div at bounding box center [549, 251] width 1099 height 502
